Goal: Task Accomplishment & Management: Manage account settings

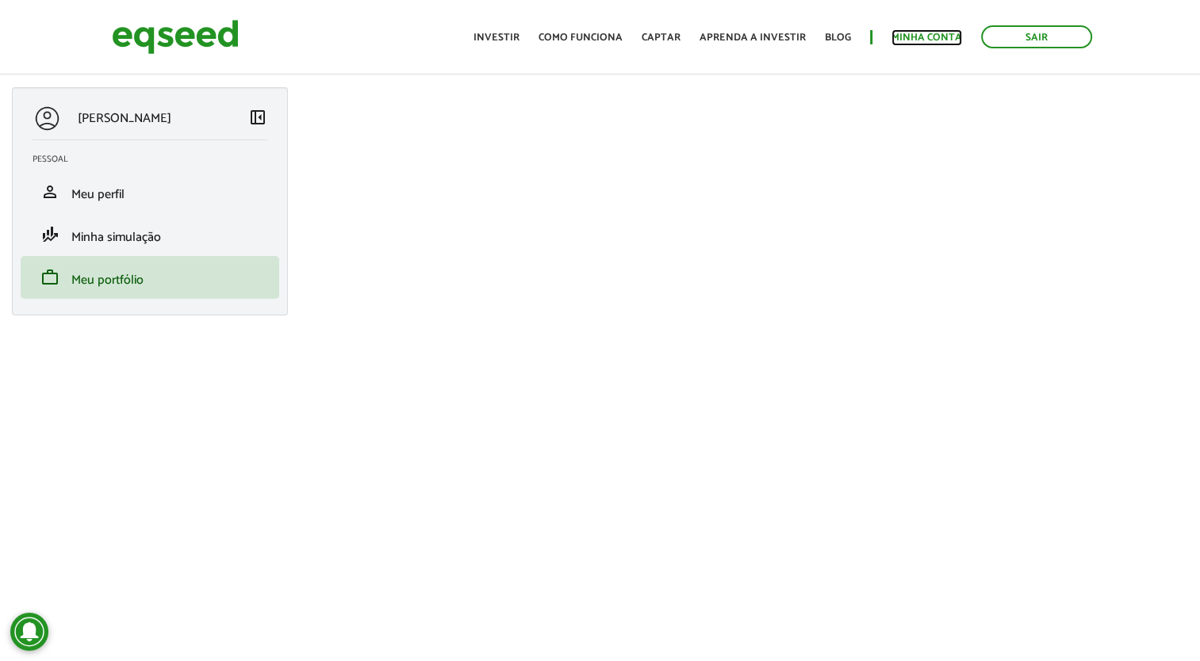
click at [925, 43] on link "Minha conta" at bounding box center [926, 38] width 71 height 10
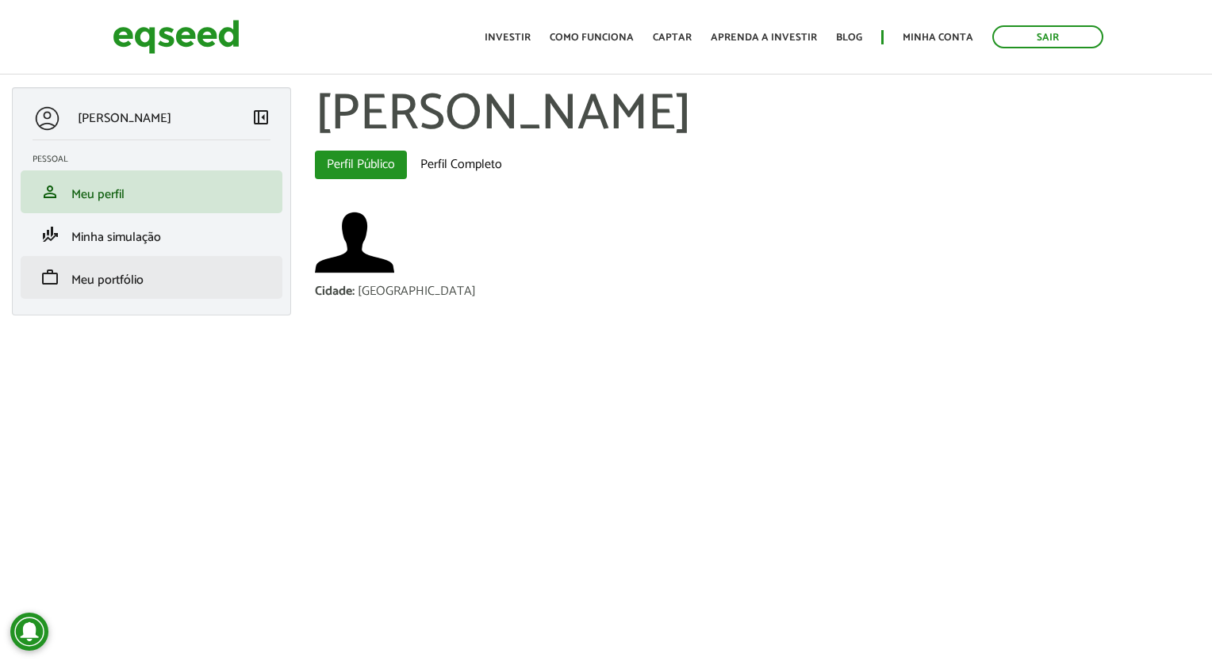
click at [178, 294] on li "work Meu portfólio" at bounding box center [152, 277] width 262 height 43
click at [155, 288] on li "work Meu portfólio" at bounding box center [152, 277] width 262 height 43
click at [111, 283] on span "Meu portfólio" at bounding box center [107, 280] width 72 height 21
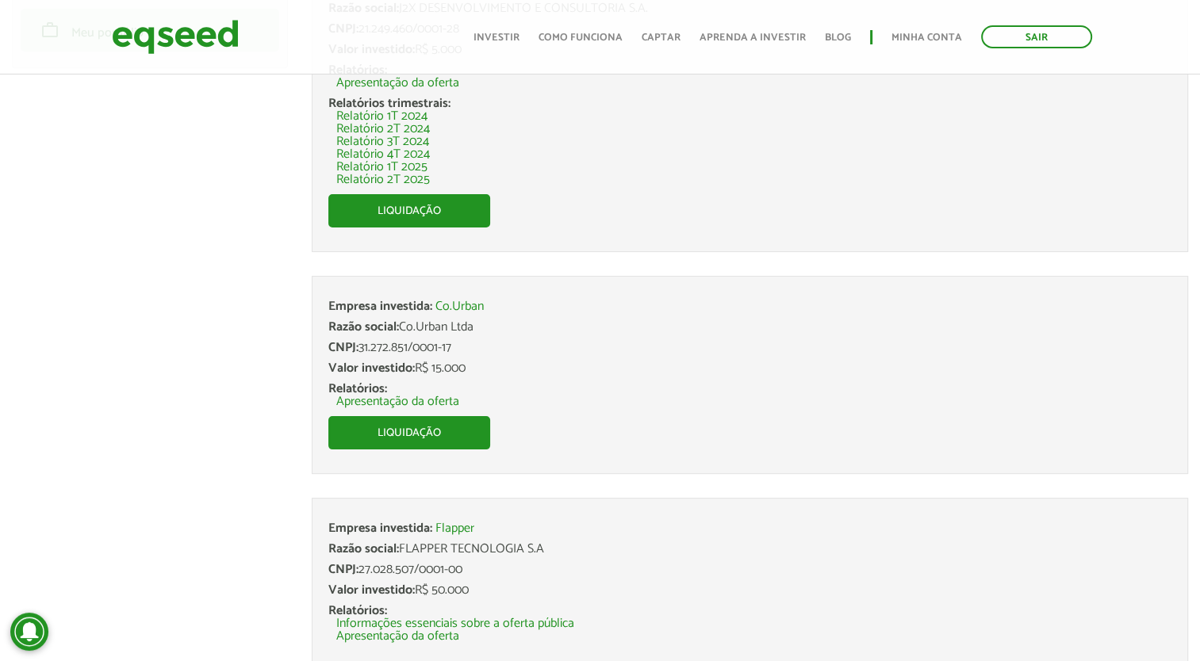
scroll to position [307, 0]
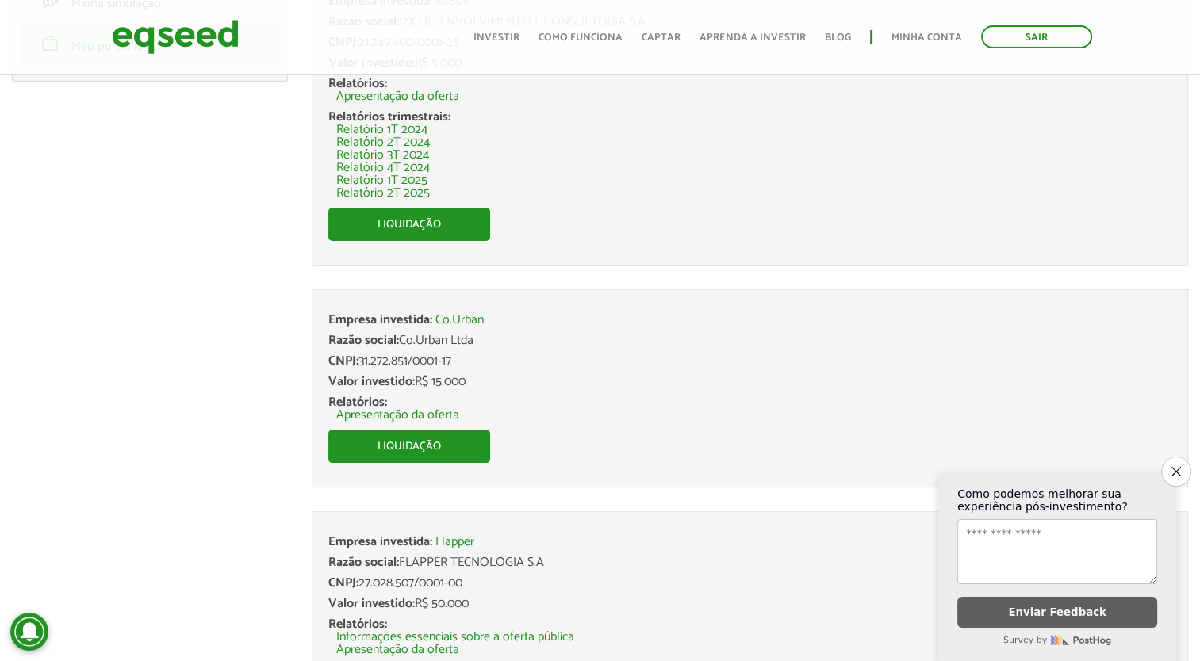
click at [619, 462] on li "Empresa investida: Co.Urban Razão social: Co.Urban Ltda CNPJ: 31.272.851/0001-1…" at bounding box center [750, 388] width 876 height 198
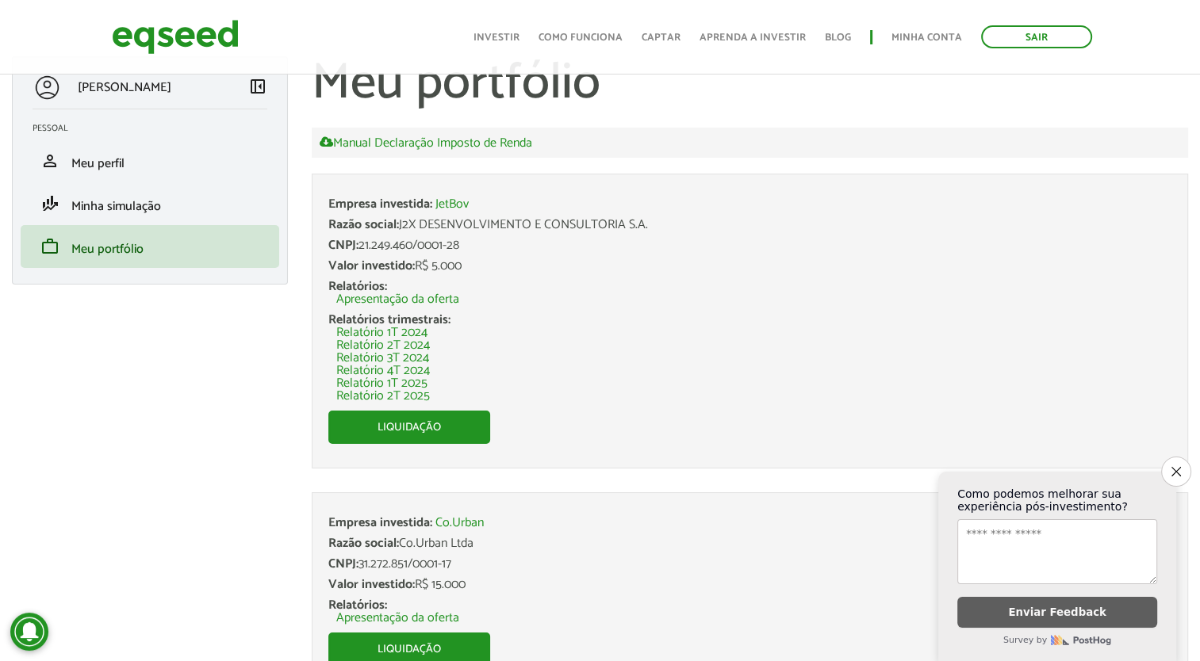
scroll to position [30, 0]
click at [1180, 466] on icon "Close survey" at bounding box center [1175, 471] width 10 height 10
